Goal: Find specific page/section: Find specific page/section

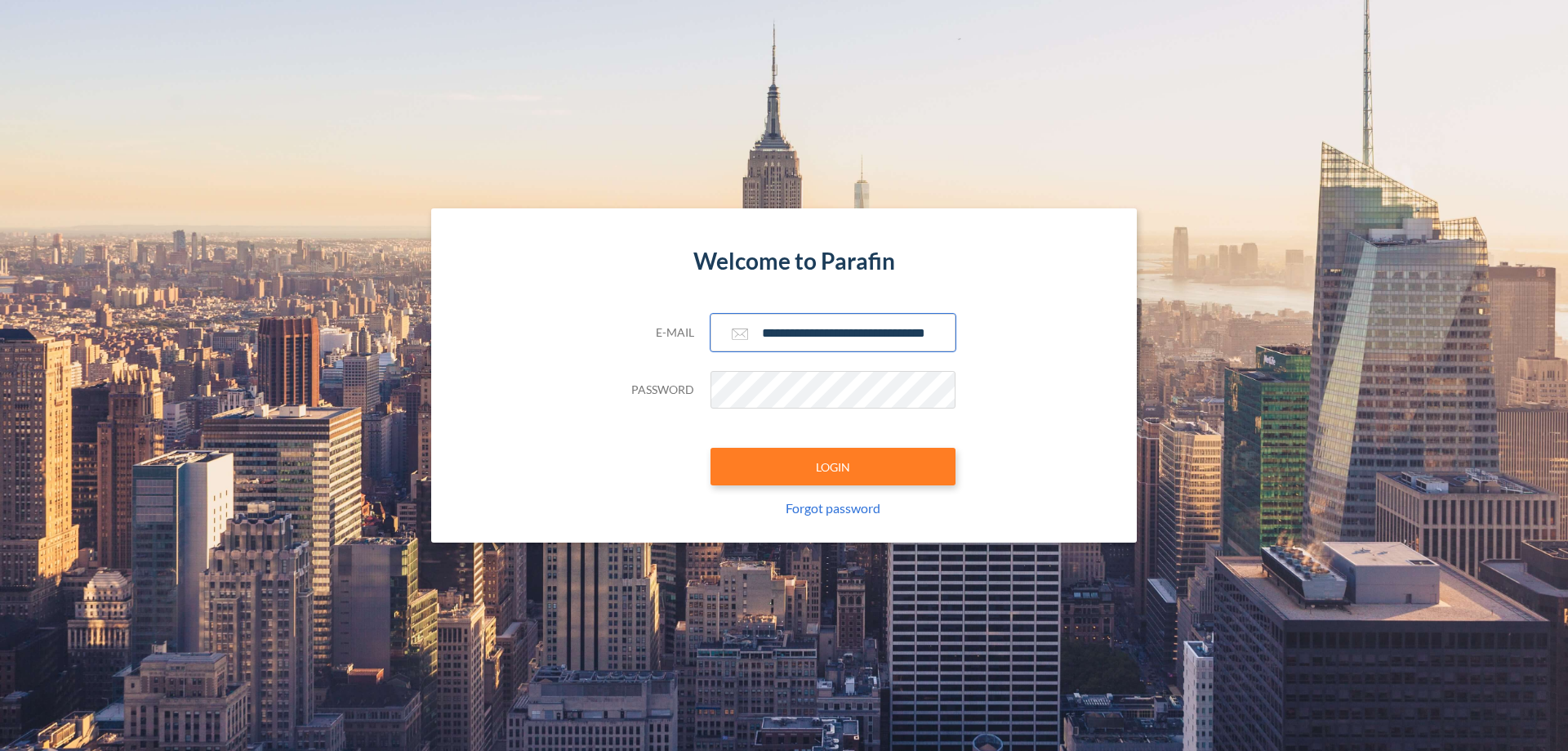
scroll to position [0, 26]
type input "**********"
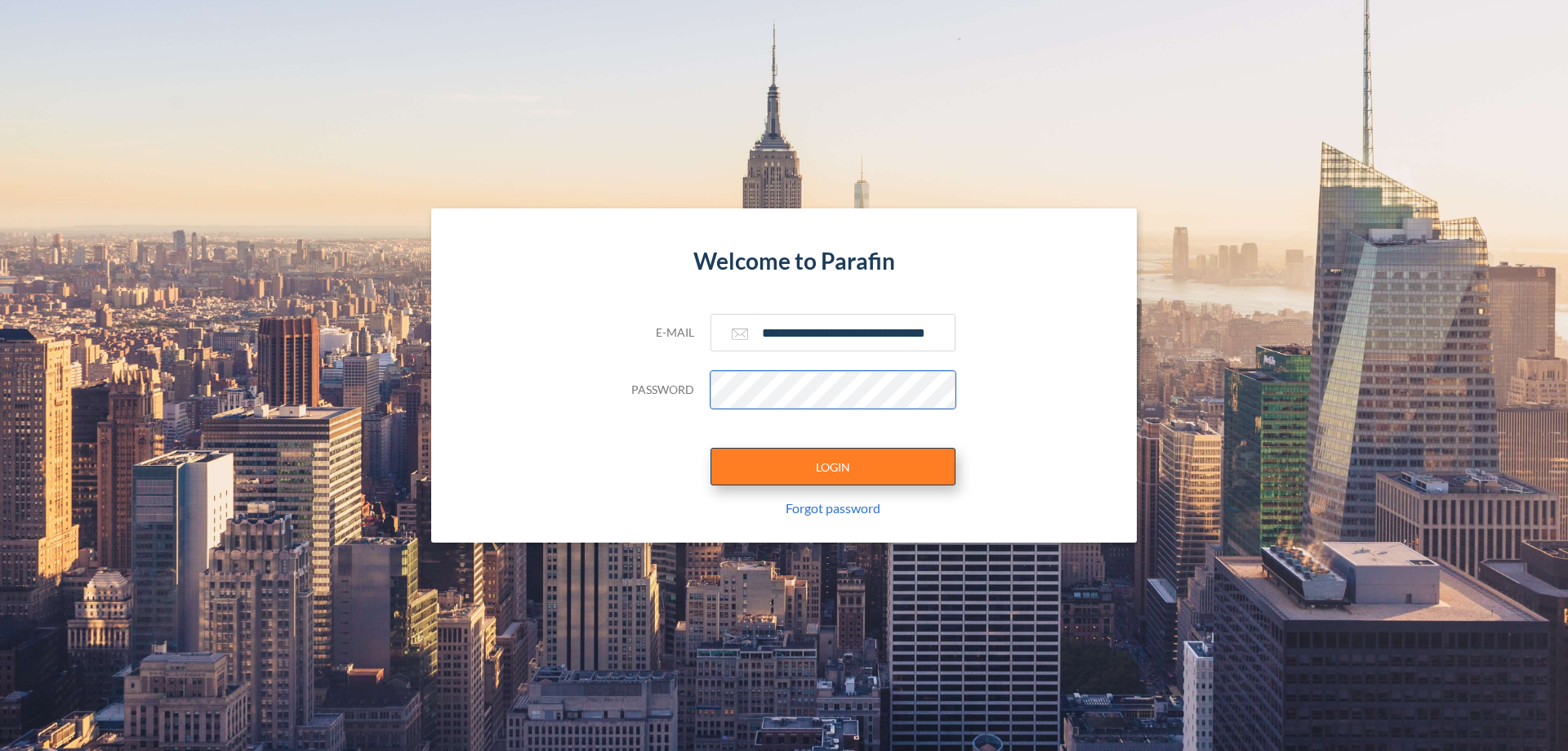
scroll to position [0, 0]
click at [833, 466] on button "LOGIN" at bounding box center [833, 465] width 245 height 37
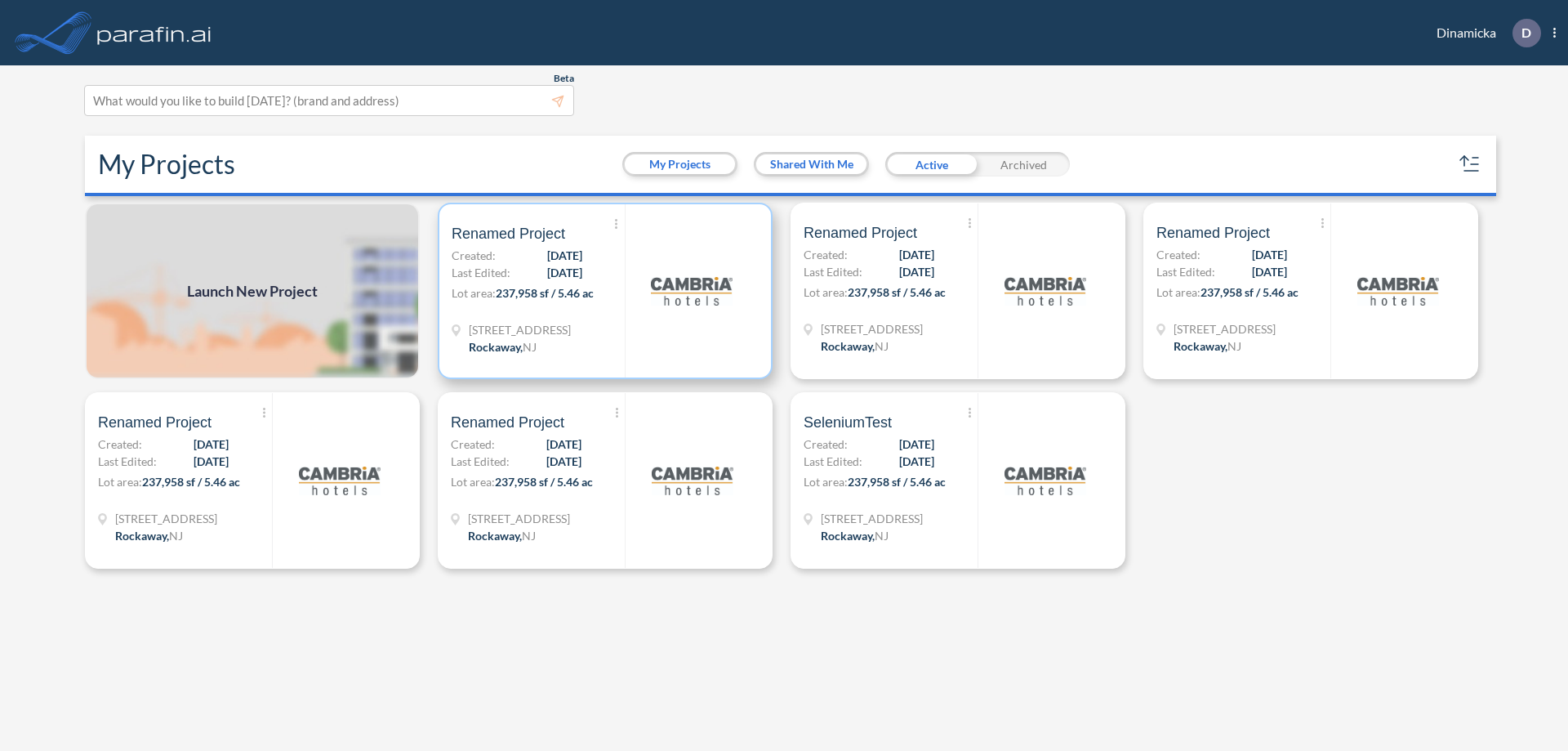
scroll to position [4, 0]
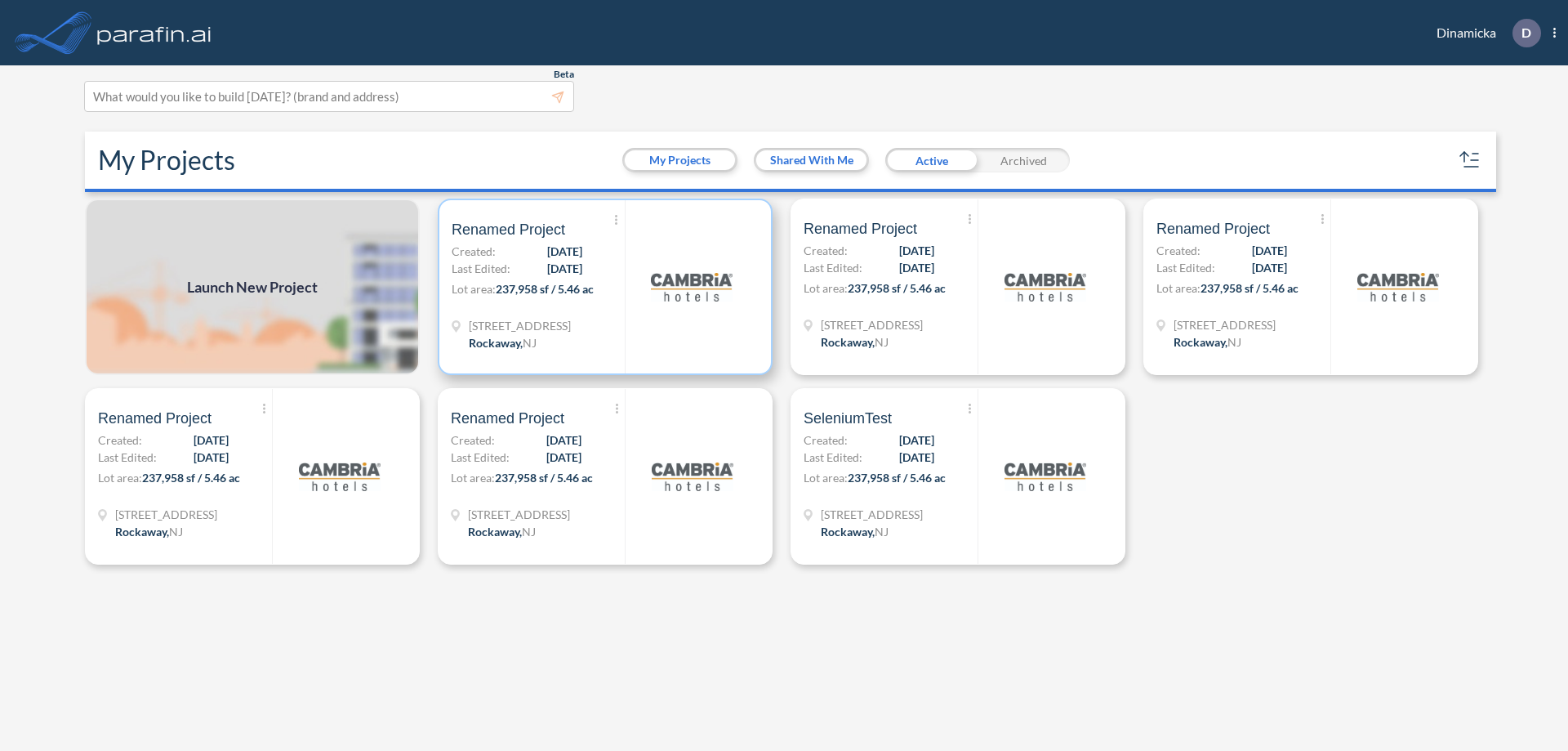
click at [605, 287] on p "Lot area: 237,958 sf / 5.46 ac" at bounding box center [539, 291] width 173 height 24
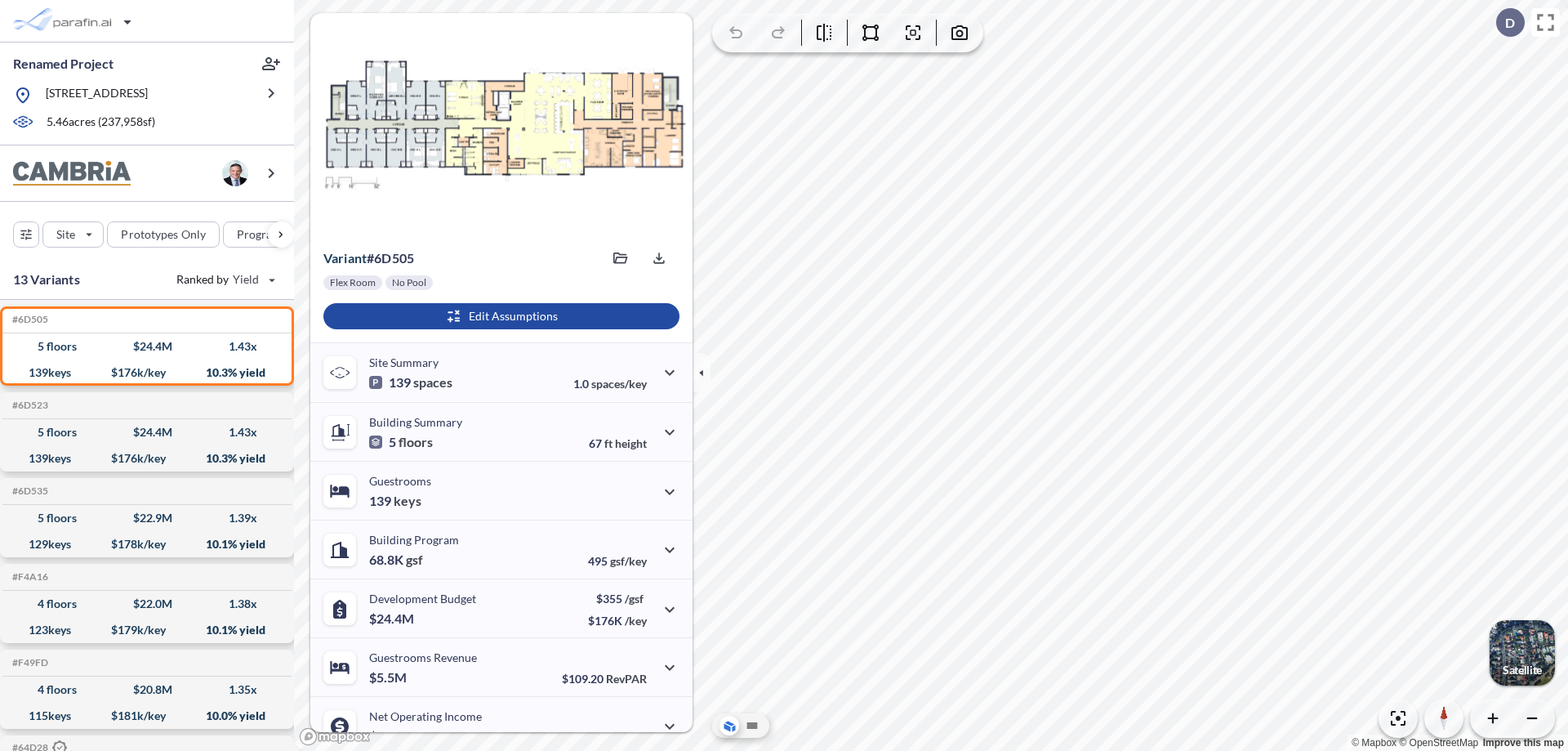
scroll to position [83, 0]
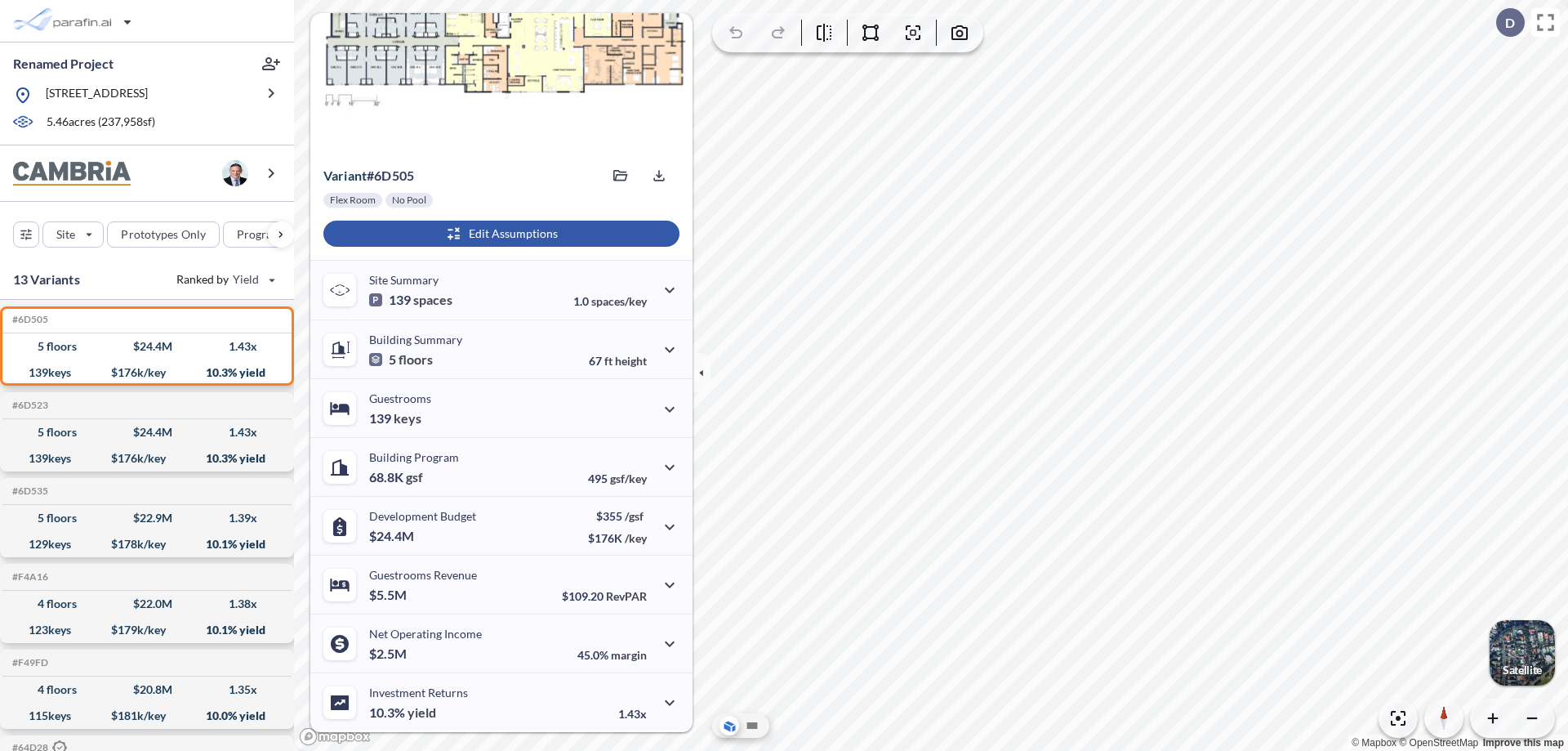
click at [499, 233] on div "button" at bounding box center [502, 233] width 356 height 26
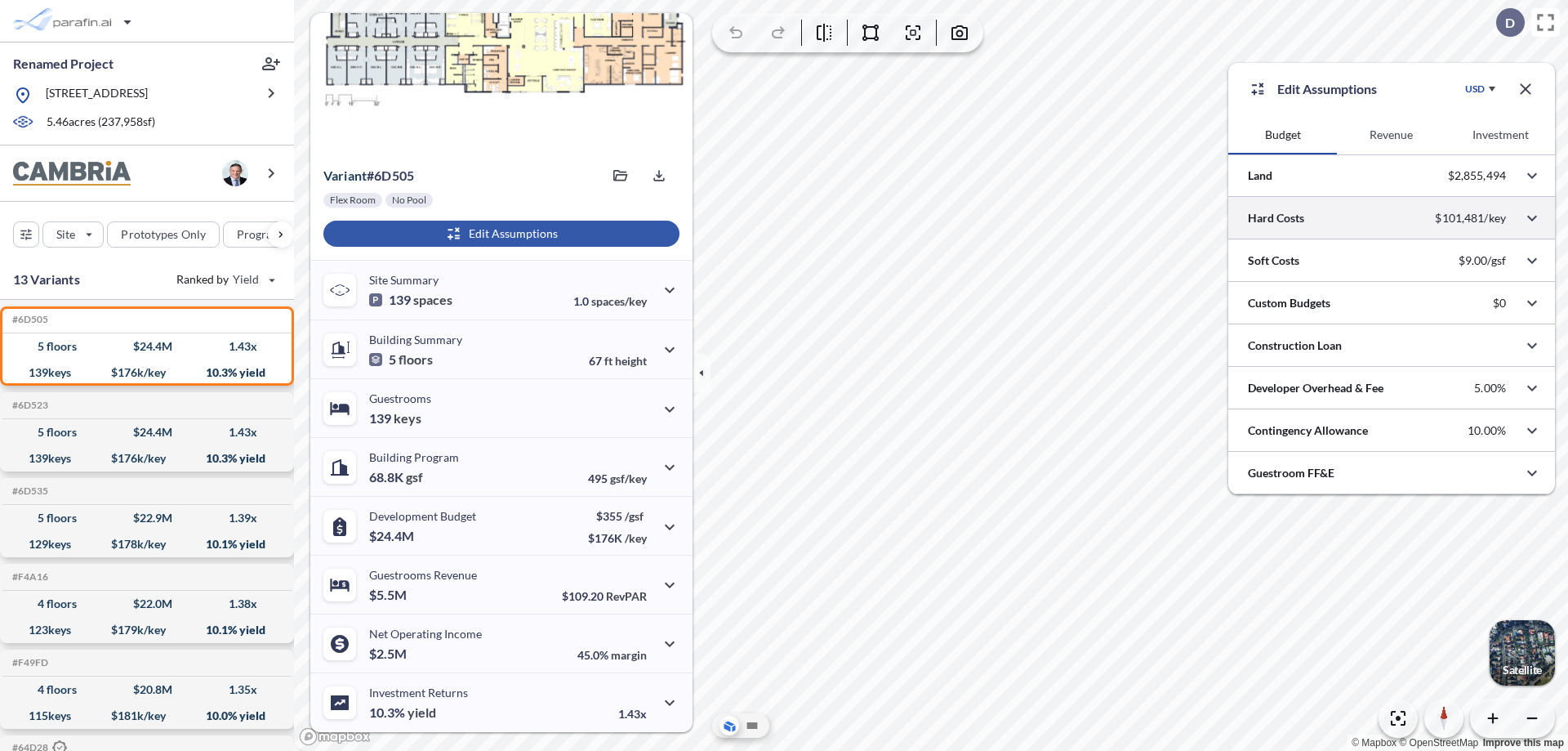
click at [1392, 218] on div at bounding box center [1392, 218] width 327 height 42
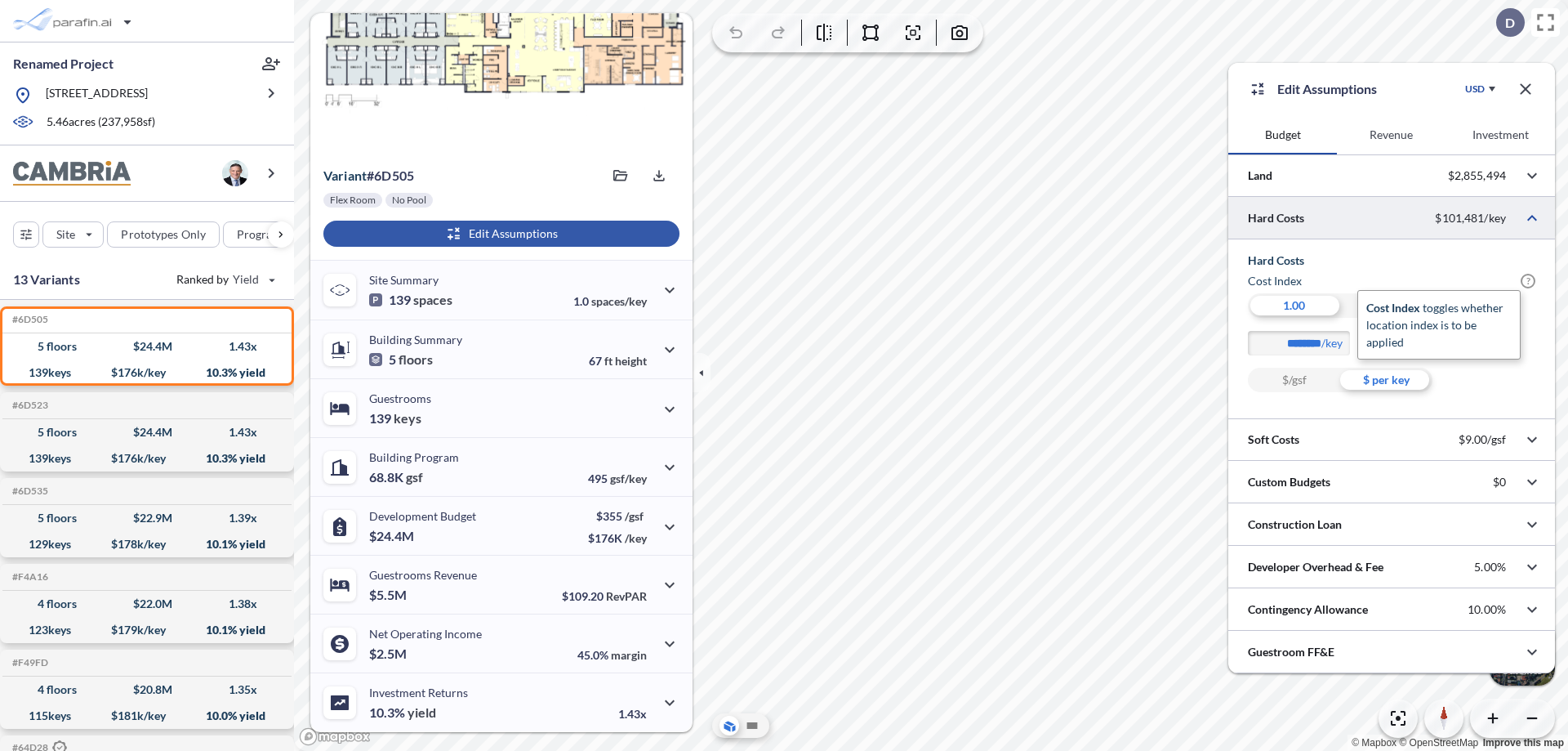
click at [1528, 281] on span "?" at bounding box center [1528, 280] width 14 height 14
